Goal: Information Seeking & Learning: Learn about a topic

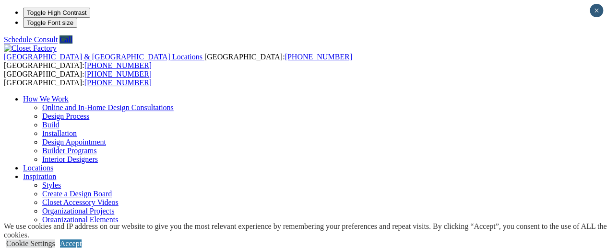
scroll to position [51, 0]
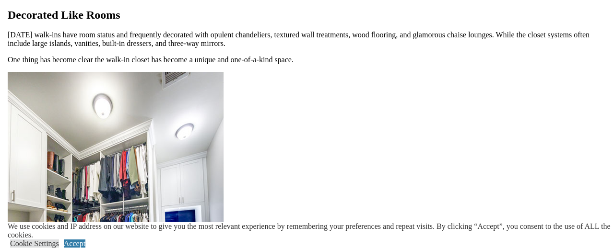
scroll to position [1199, 0]
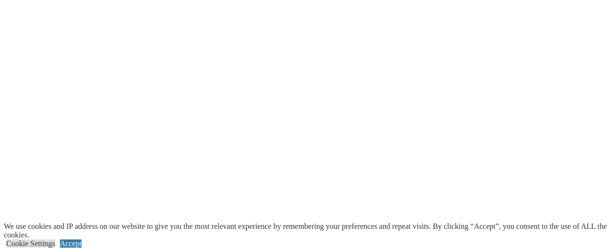
scroll to position [2627, 0]
